Goal: Task Accomplishment & Management: Manage account settings

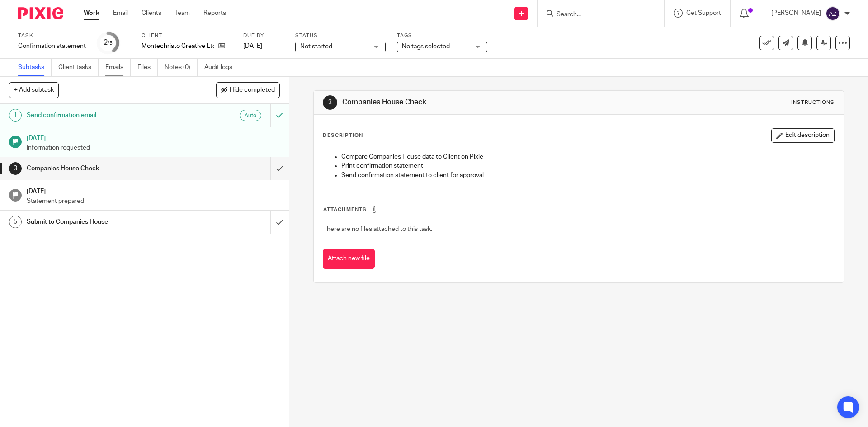
click at [117, 72] on link "Emails" at bounding box center [117, 68] width 25 height 18
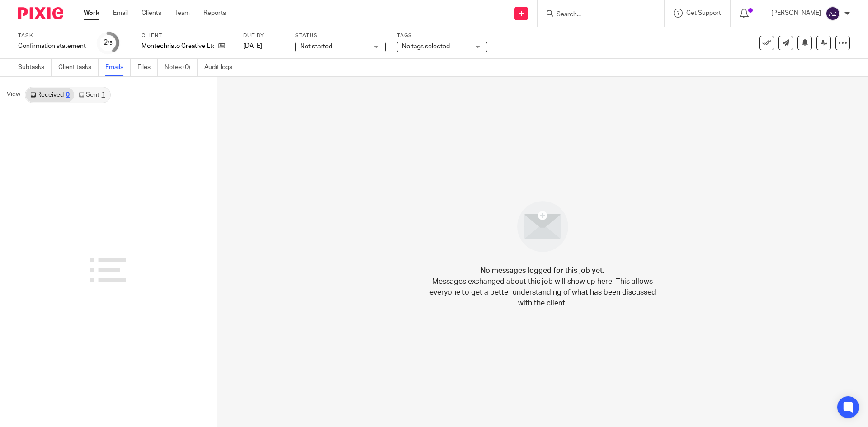
click at [89, 95] on link "Sent 1" at bounding box center [91, 95] width 35 height 14
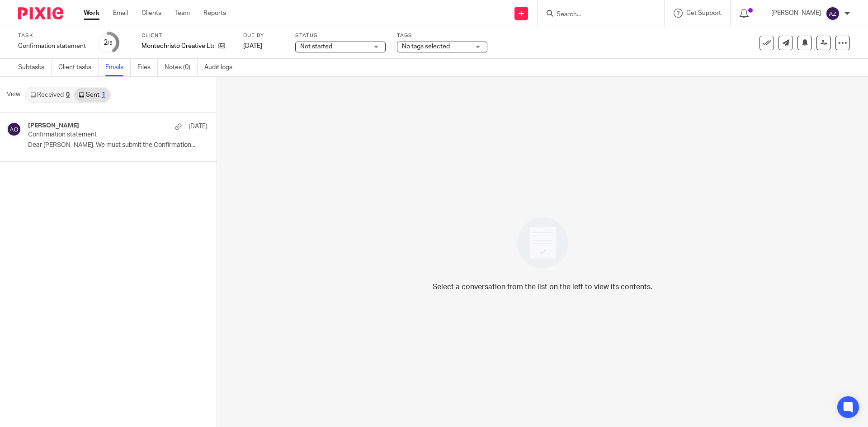
click at [49, 95] on link "Received 0" at bounding box center [50, 95] width 48 height 14
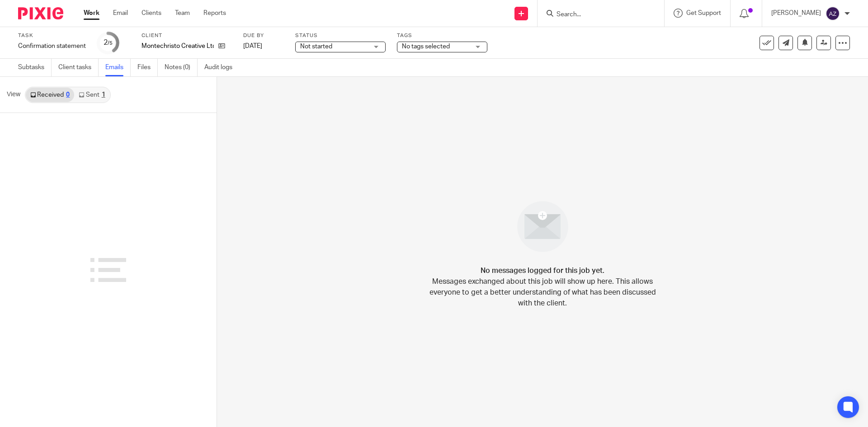
click at [89, 99] on link "Sent 1" at bounding box center [91, 95] width 35 height 14
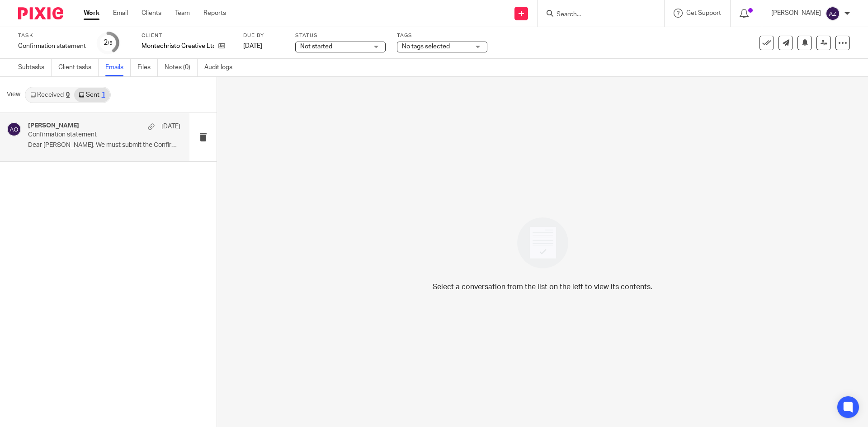
click at [119, 133] on p "Confirmation statement" at bounding box center [89, 135] width 122 height 8
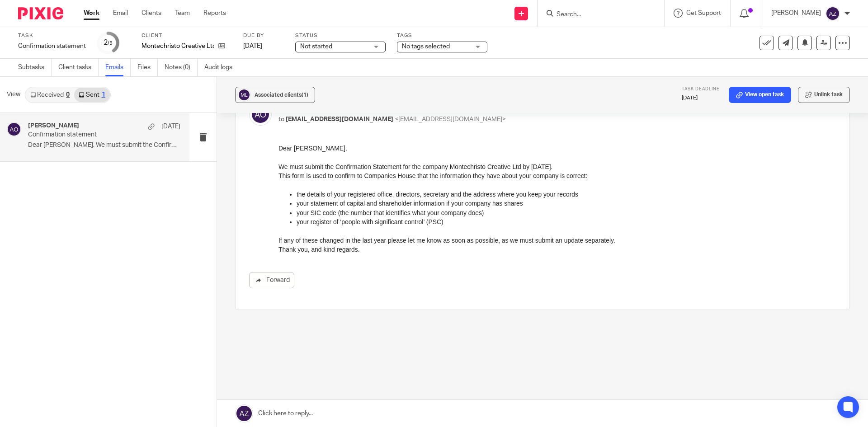
scroll to position [59, 0]
click at [49, 98] on link "Received 0" at bounding box center [50, 95] width 48 height 14
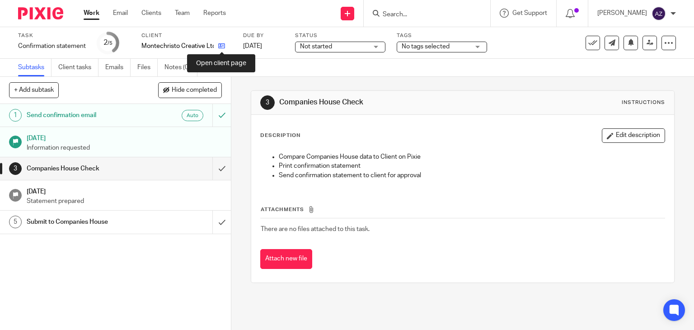
click at [222, 46] on icon at bounding box center [221, 45] width 7 height 7
